Goal: Navigation & Orientation: Find specific page/section

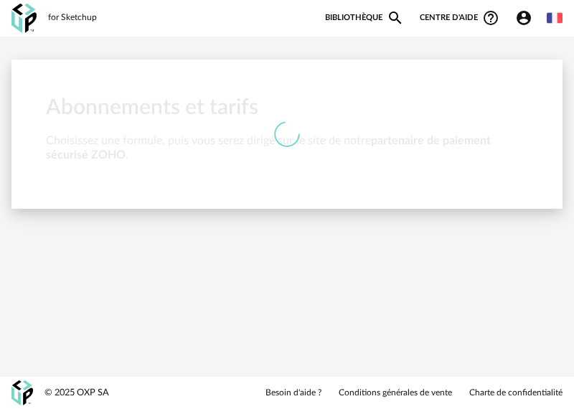
click at [374, 19] on link "Bibliothèque Magnify icon" at bounding box center [364, 17] width 79 height 17
click at [551, 12] on img at bounding box center [554, 18] width 16 height 16
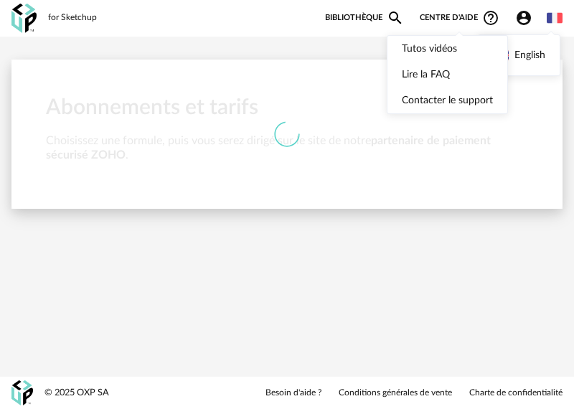
click at [490, 11] on icon "Help Circle Outline icon" at bounding box center [490, 18] width 14 height 14
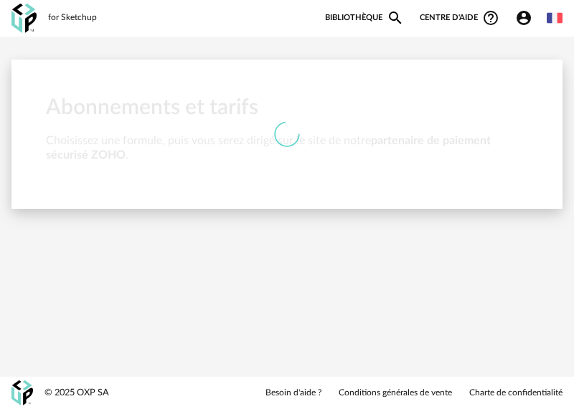
click at [521, 19] on icon "Account Circle icon" at bounding box center [523, 17] width 17 height 17
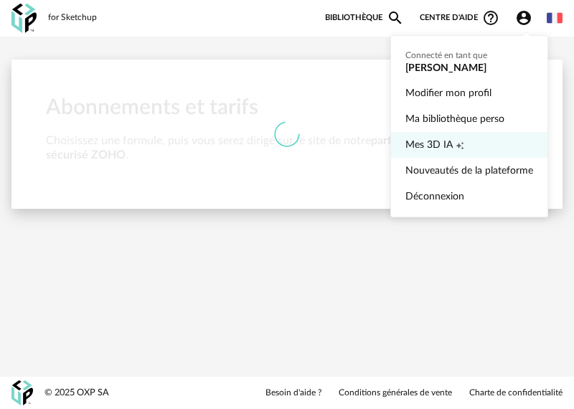
click at [437, 143] on span "Mes 3D IA" at bounding box center [428, 145] width 47 height 26
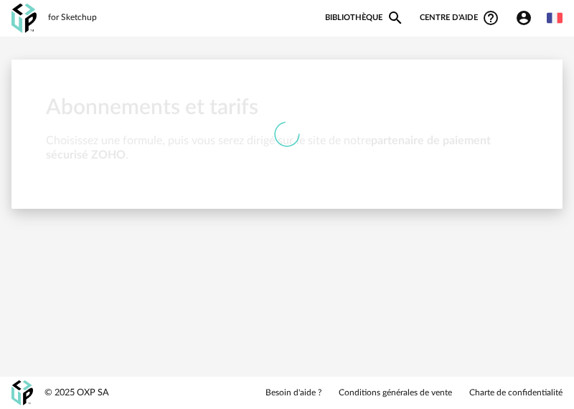
click at [528, 16] on icon "Account Circle icon" at bounding box center [523, 18] width 14 height 14
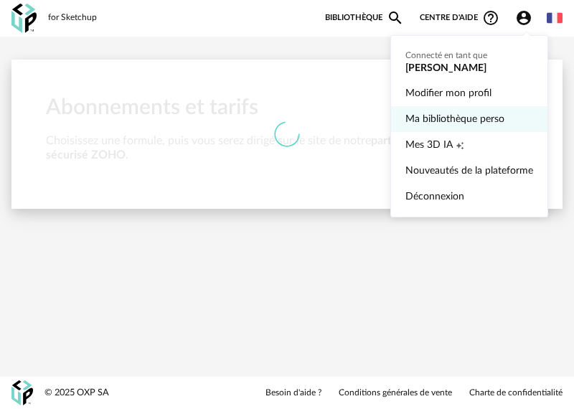
click at [470, 120] on link "Ma bibliothèque perso" at bounding box center [469, 119] width 128 height 26
